Goal: Transaction & Acquisition: Book appointment/travel/reservation

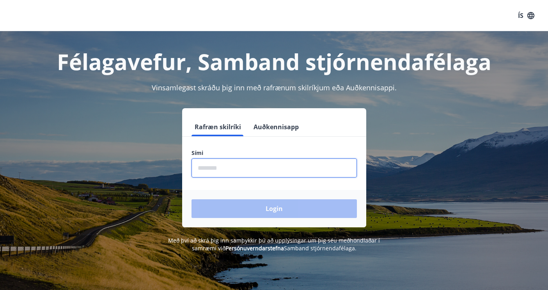
click at [235, 168] on input "phone" at bounding box center [273, 168] width 165 height 19
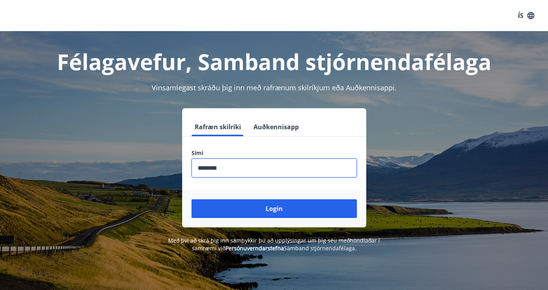
type input "********"
click at [191, 200] on button "Login" at bounding box center [273, 209] width 165 height 19
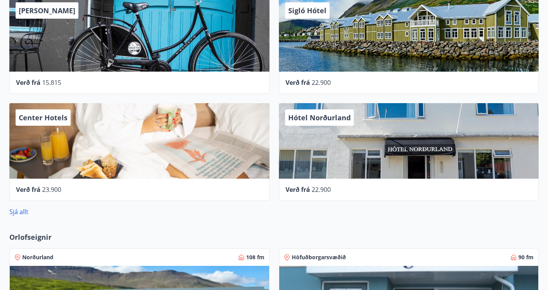
scroll to position [438, 0]
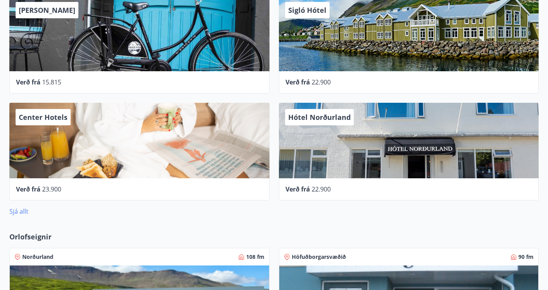
click at [24, 213] on link "Sjá allt" at bounding box center [18, 211] width 19 height 9
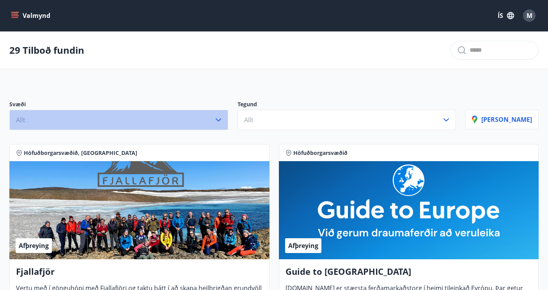
click at [185, 120] on button "Allt" at bounding box center [118, 120] width 219 height 20
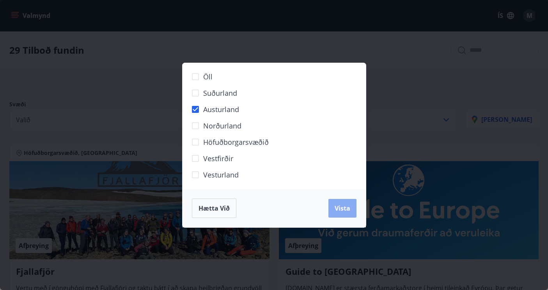
click at [336, 207] on span "Vista" at bounding box center [342, 208] width 16 height 9
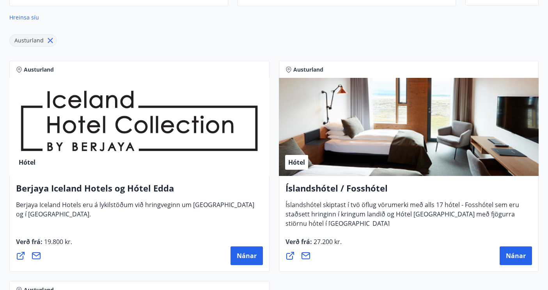
scroll to position [123, 0]
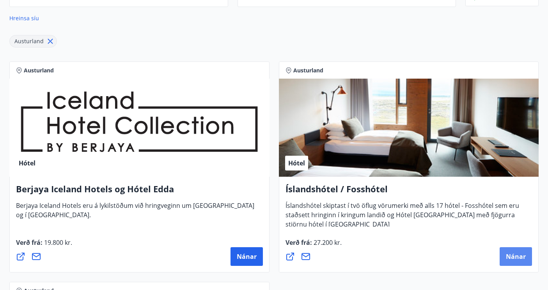
click at [516, 253] on span "Nánar" at bounding box center [515, 257] width 20 height 9
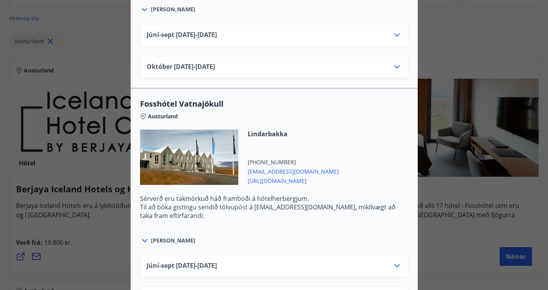
scroll to position [444, 0]
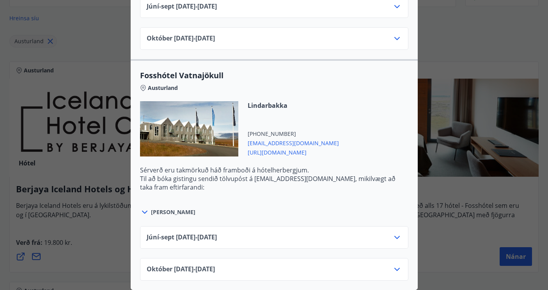
click at [476, 35] on div "Íslandshótel / Fosshótel Ekki er hægt að nýta Ferðaávísun fyrir bókanir sem eru…" at bounding box center [274, 145] width 548 height 290
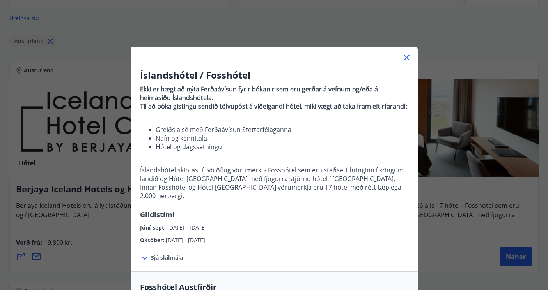
click at [412, 56] on div at bounding box center [274, 55] width 287 height 16
click at [406, 58] on icon at bounding box center [406, 57] width 5 height 5
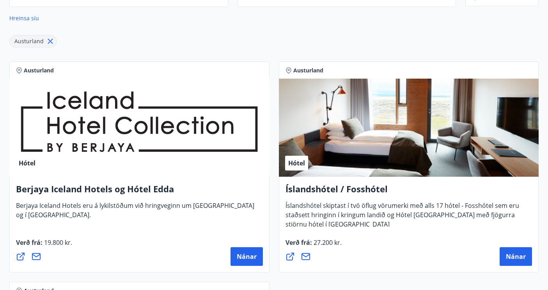
click at [48, 46] on div "Austurland" at bounding box center [33, 41] width 48 height 12
click at [48, 44] on icon at bounding box center [50, 41] width 9 height 9
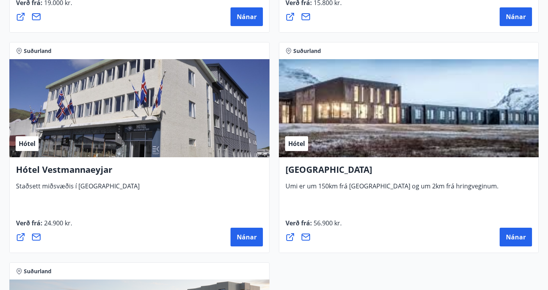
scroll to position [2969, 0]
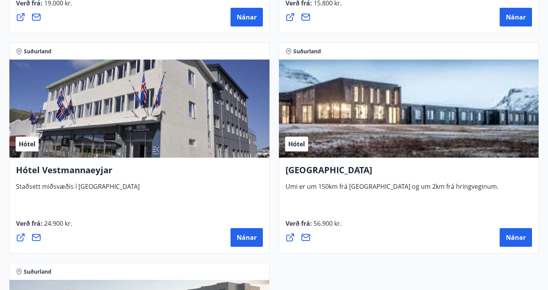
click at [348, 134] on div "Hótel" at bounding box center [409, 109] width 260 height 98
click at [323, 171] on h4 "UMI Hotel" at bounding box center [408, 173] width 247 height 18
click at [511, 239] on span "Nánar" at bounding box center [515, 237] width 20 height 9
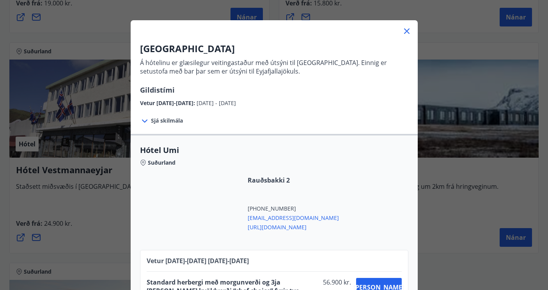
scroll to position [58, 0]
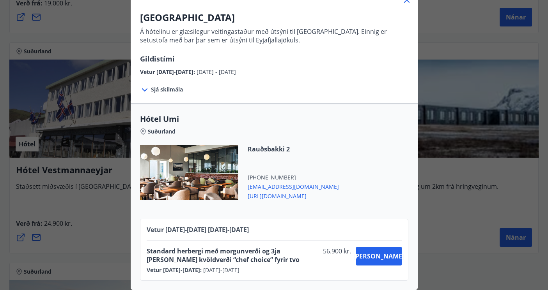
click at [166, 89] on span "Sjá skilmála" at bounding box center [167, 90] width 32 height 8
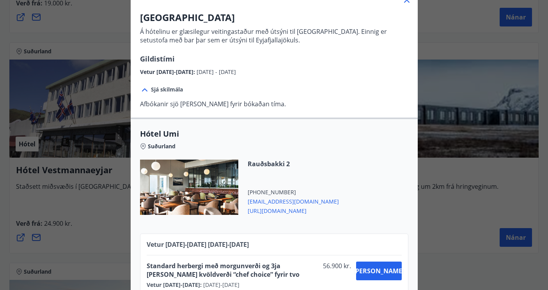
click at [166, 89] on span "Sjá skilmála" at bounding box center [167, 90] width 32 height 8
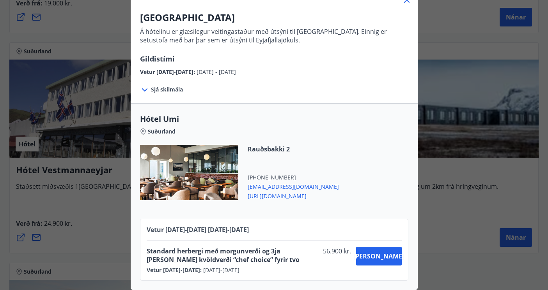
click at [477, 176] on div "UMI Hotel Á hótelinu er glæsilegur veitingastaður með útsýni til Vestmannaeyja.…" at bounding box center [274, 87] width 548 height 290
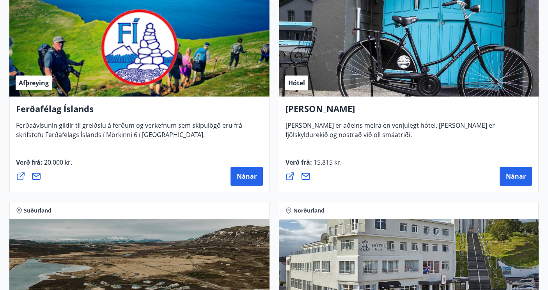
scroll to position [0, 0]
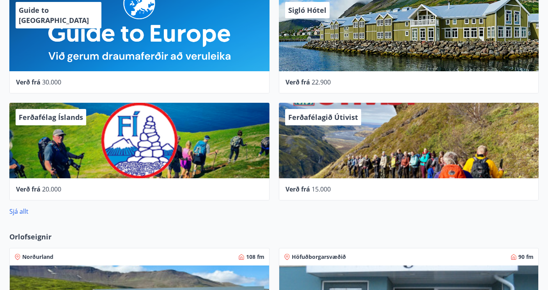
scroll to position [412, 0]
